Goal: Task Accomplishment & Management: Complete application form

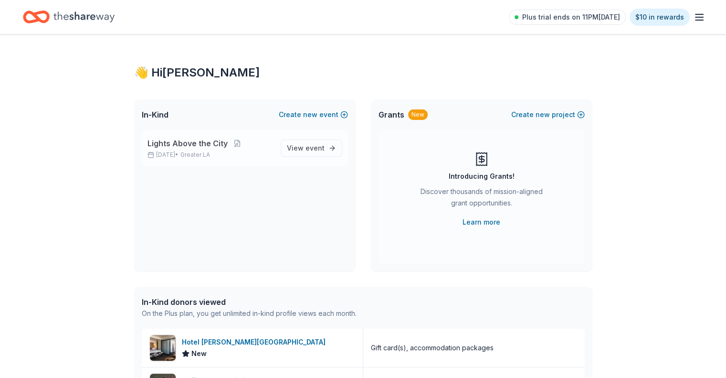
click at [202, 139] on span "Lights Above the City" at bounding box center [188, 143] width 80 height 11
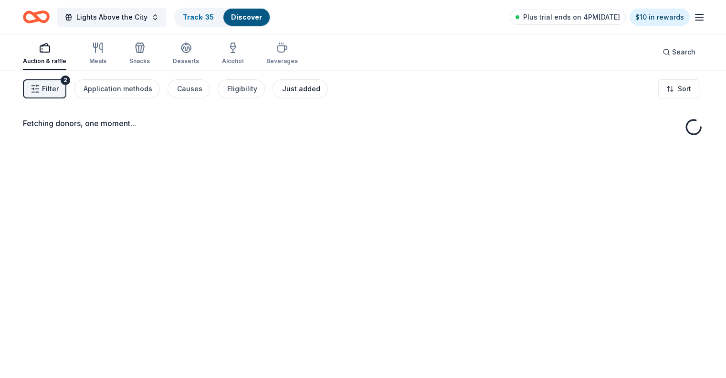
click at [306, 91] on div "Just added" at bounding box center [301, 88] width 38 height 11
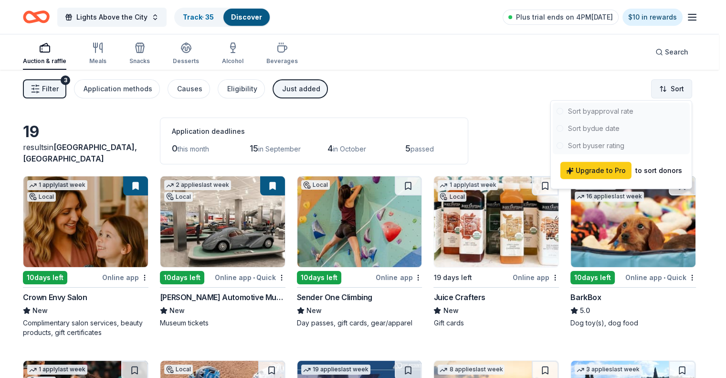
click at [670, 85] on html "Lights Above the City Track · 35 Discover Plus trial ends on 4PM[DATE] $10 in r…" at bounding box center [363, 189] width 726 height 378
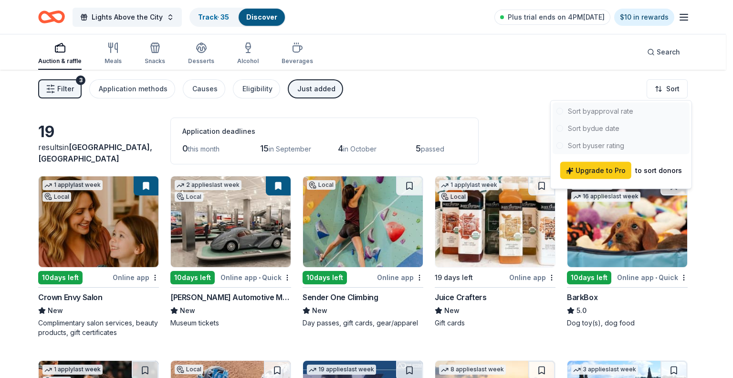
click at [444, 111] on html "Lights Above the City Track · 35 Discover Plus trial ends on 4PM[DATE] $10 in r…" at bounding box center [366, 189] width 733 height 378
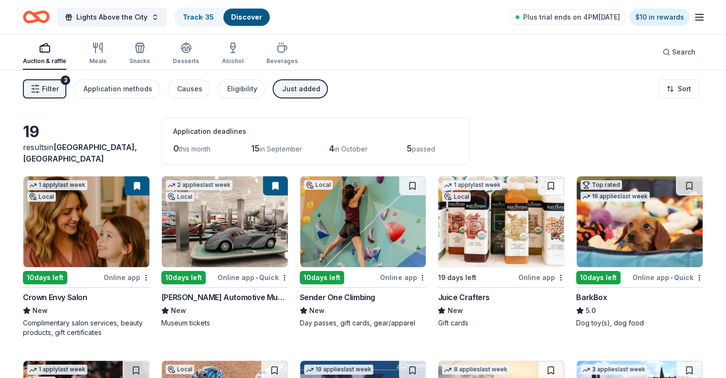
click at [253, 17] on link "Discover" at bounding box center [246, 17] width 31 height 8
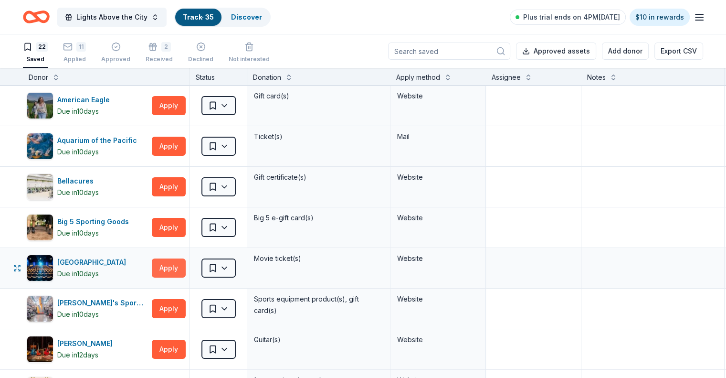
click at [186, 269] on button "Apply" at bounding box center [169, 267] width 34 height 19
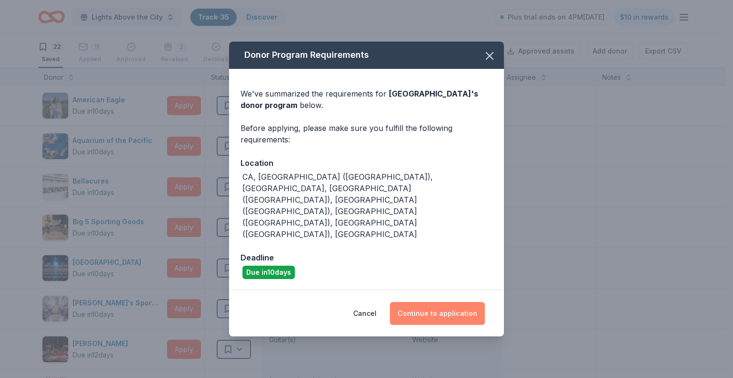
click at [432, 302] on button "Continue to application" at bounding box center [437, 313] width 95 height 23
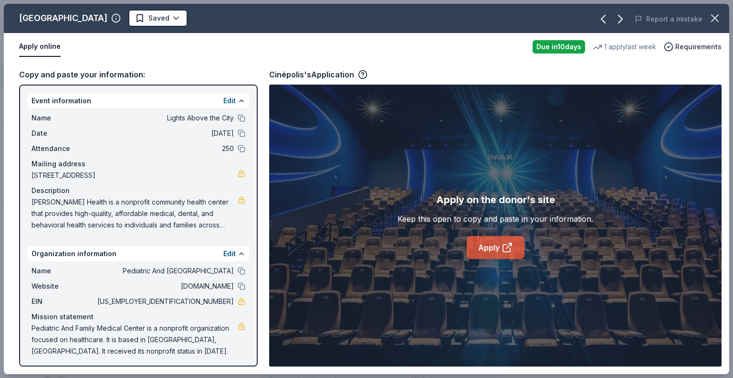
click at [493, 247] on link "Apply" at bounding box center [496, 247] width 58 height 23
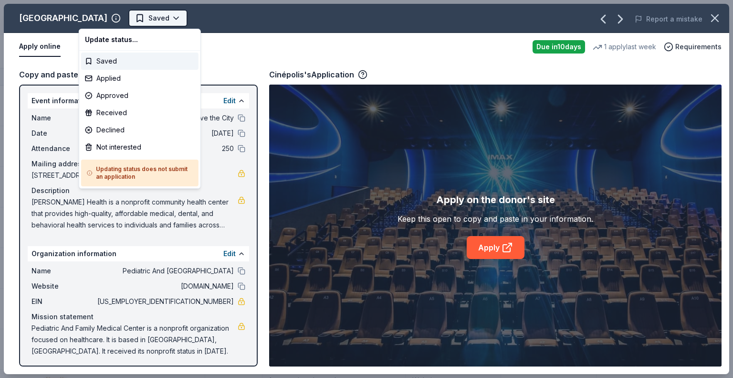
click at [120, 22] on html "Lights Above the City Track · 35 Discover Plus trial ends on 4PM[DATE] $10 in r…" at bounding box center [366, 189] width 733 height 378
click at [109, 64] on div "Saved" at bounding box center [139, 61] width 117 height 17
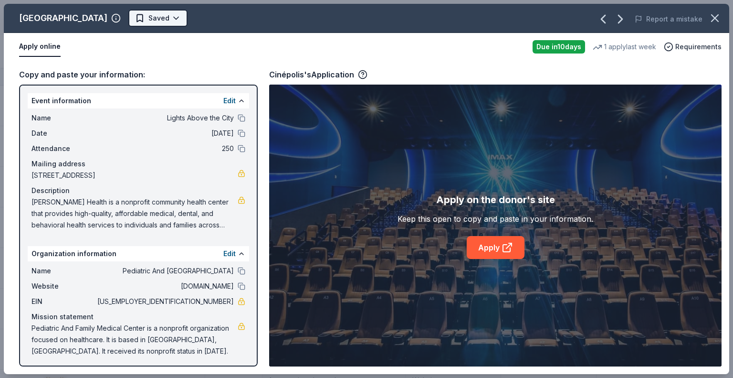
click at [126, 19] on html "Lights Above the City Track · 35 Discover Plus trial ends on 4PM[DATE] $10 in r…" at bounding box center [366, 189] width 733 height 378
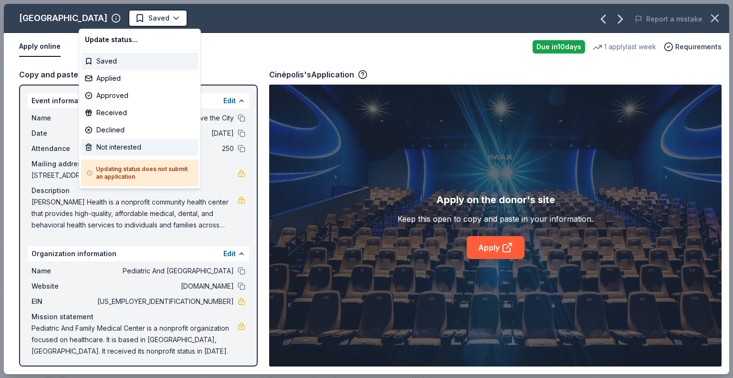
click at [128, 148] on div "Not interested" at bounding box center [139, 146] width 117 height 17
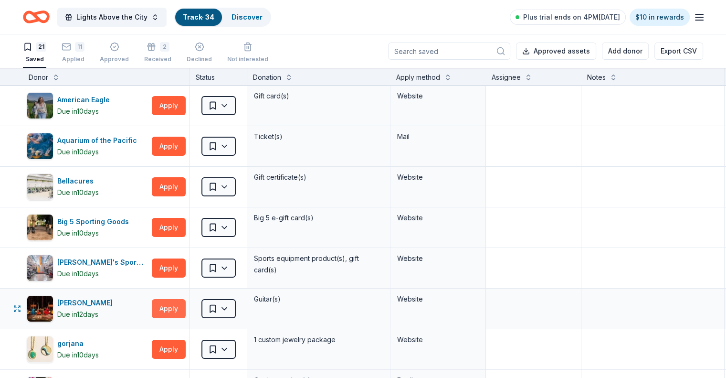
click at [186, 307] on button "Apply" at bounding box center [169, 308] width 34 height 19
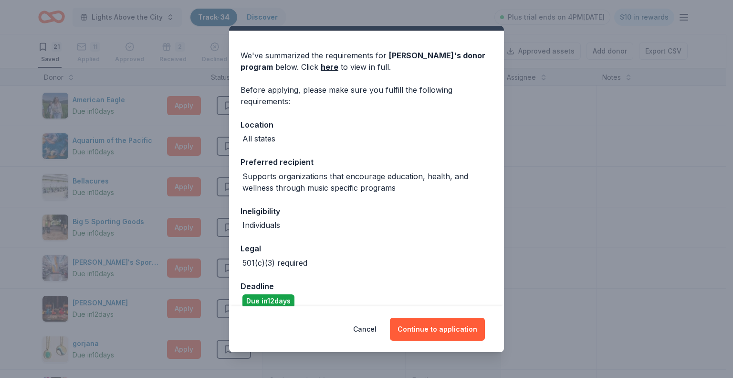
scroll to position [34, 0]
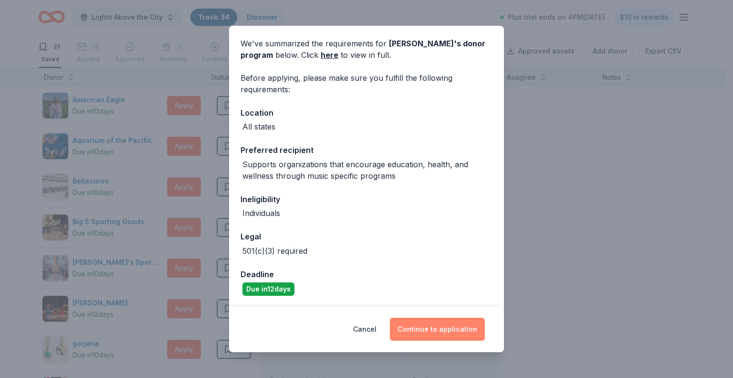
click at [453, 330] on button "Continue to application" at bounding box center [437, 329] width 95 height 23
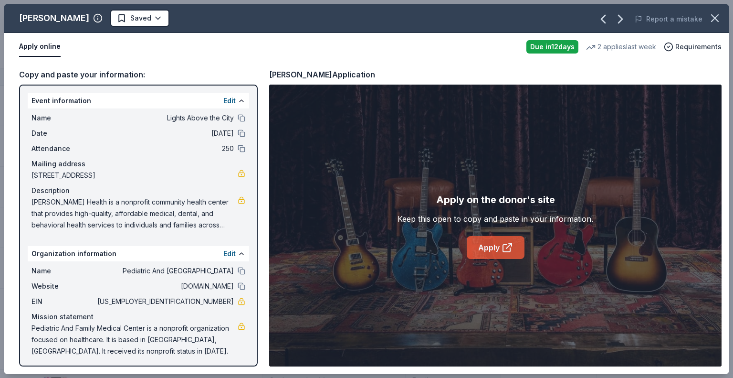
click at [490, 248] on link "Apply" at bounding box center [496, 247] width 58 height 23
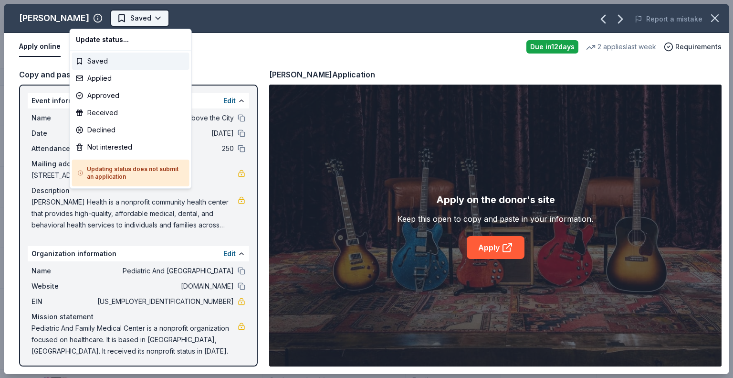
click at [120, 11] on html "Lights Above the City Track · 34 Discover Plus trial ends on 4PM[DATE] $10 in r…" at bounding box center [366, 189] width 733 height 378
click at [116, 148] on div "Not interested" at bounding box center [130, 146] width 117 height 17
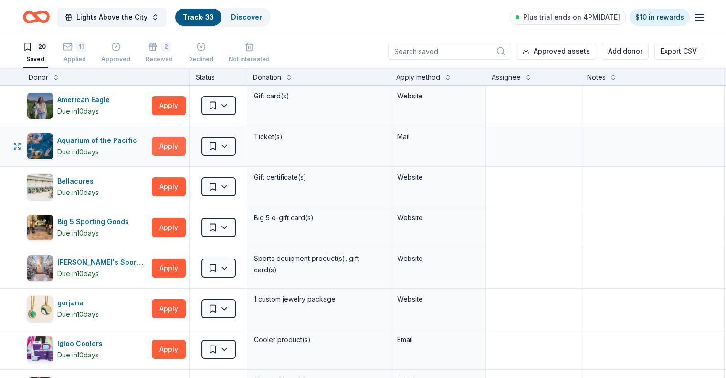
click at [185, 144] on button "Apply" at bounding box center [169, 146] width 34 height 19
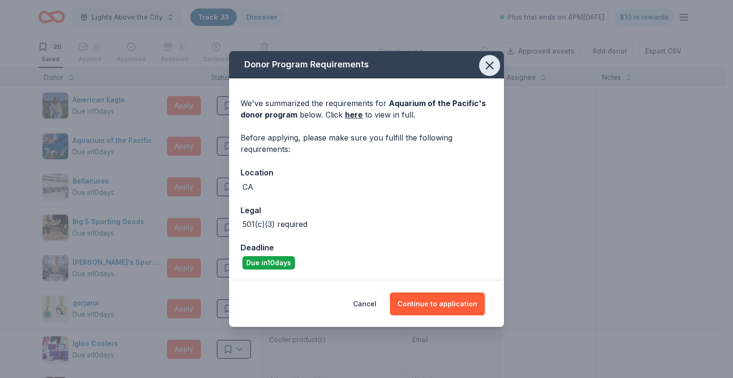
click at [491, 68] on icon "button" at bounding box center [489, 65] width 13 height 13
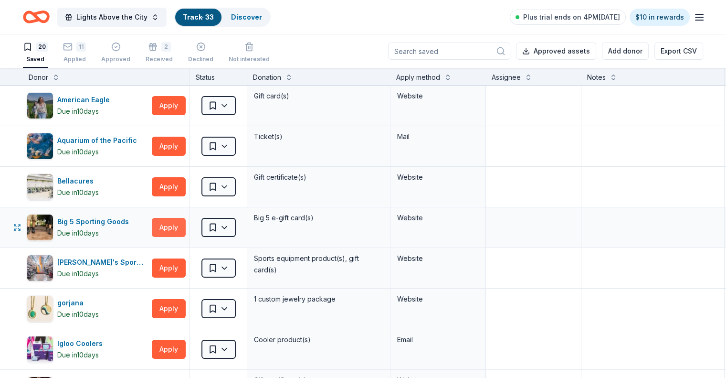
click at [176, 223] on button "Apply" at bounding box center [169, 227] width 34 height 19
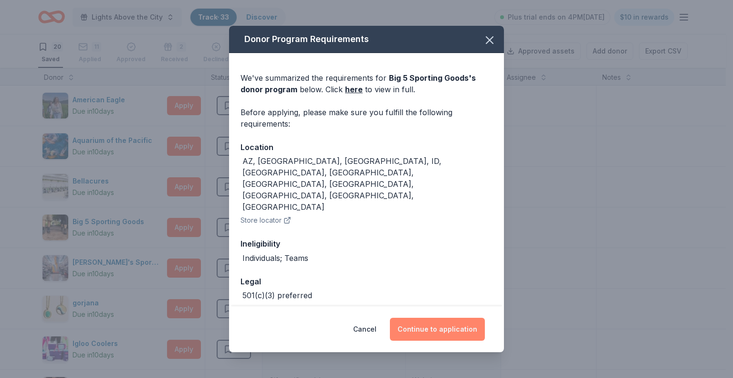
click at [434, 329] on button "Continue to application" at bounding box center [437, 329] width 95 height 23
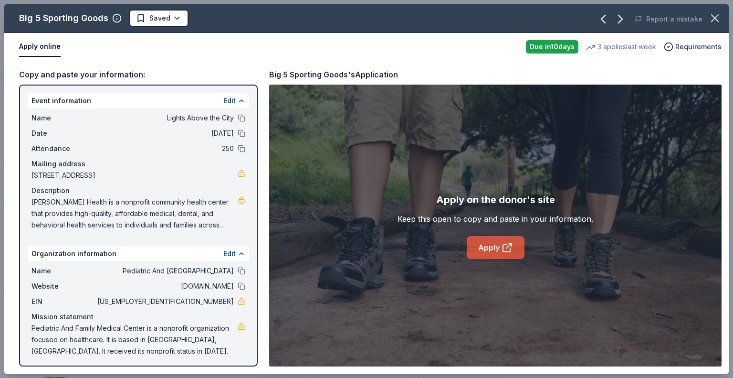
click at [498, 249] on link "Apply" at bounding box center [496, 247] width 58 height 23
